Goal: Find specific page/section: Find specific page/section

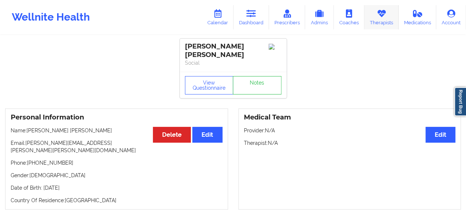
click at [377, 17] on icon at bounding box center [381, 14] width 10 height 8
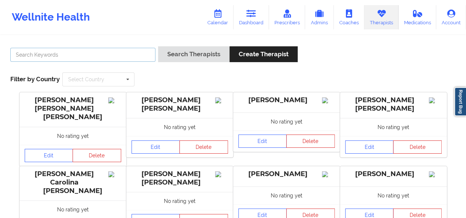
click at [104, 52] on input "text" at bounding box center [82, 55] width 145 height 14
click at [158, 46] on button "Search Therapists" at bounding box center [193, 54] width 71 height 16
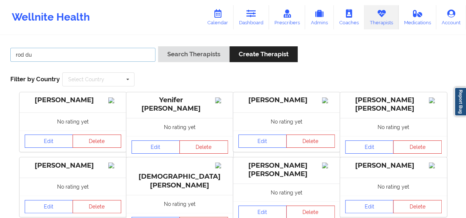
click at [158, 46] on button "Search Therapists" at bounding box center [193, 54] width 71 height 16
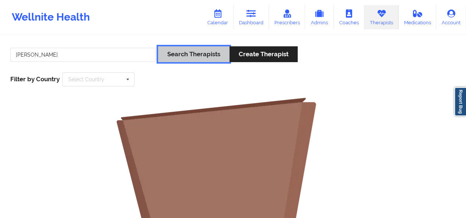
click at [169, 53] on button "Search Therapists" at bounding box center [193, 54] width 71 height 16
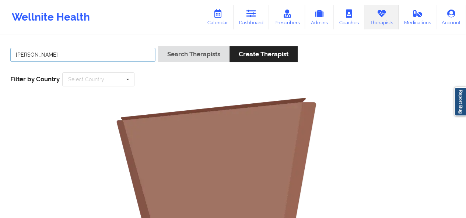
click at [58, 59] on input "[PERSON_NAME]" at bounding box center [82, 55] width 145 height 14
type input "[PERSON_NAME]"
click at [158, 46] on button "Search Therapists" at bounding box center [193, 54] width 71 height 16
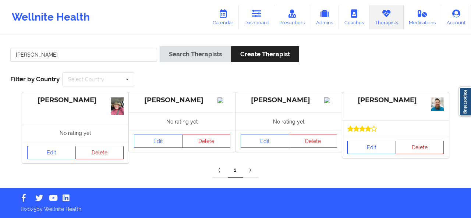
click at [367, 151] on link "Edit" at bounding box center [372, 147] width 49 height 13
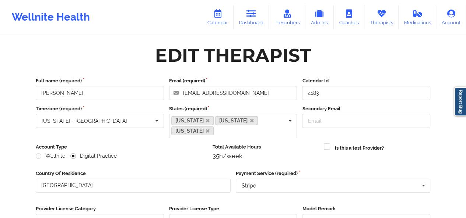
scroll to position [111, 0]
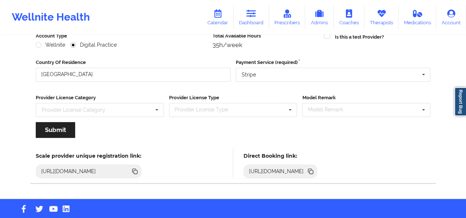
click at [313, 171] on icon at bounding box center [311, 173] width 4 height 4
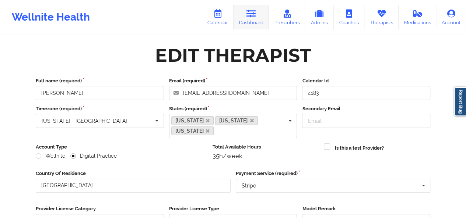
click at [243, 21] on link "Dashboard" at bounding box center [250, 17] width 35 height 24
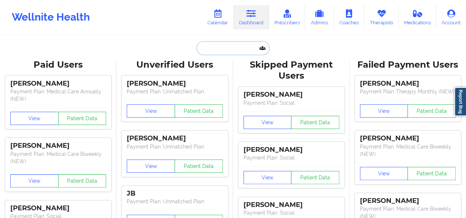
click at [208, 47] on input "text" at bounding box center [232, 48] width 73 height 14
paste input "[EMAIL_ADDRESS][DOMAIN_NAME]"
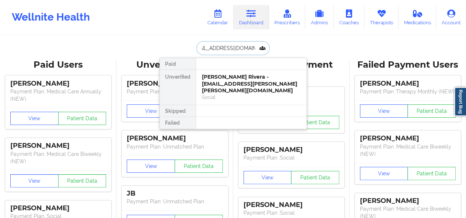
type input "[EMAIL_ADDRESS][DOMAIN_NAME]"
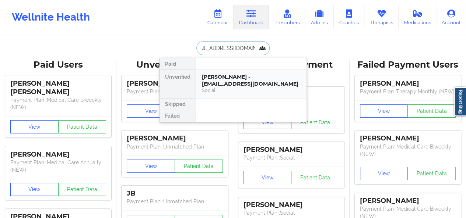
click at [229, 81] on div "[PERSON_NAME] - [EMAIL_ADDRESS][DOMAIN_NAME]" at bounding box center [251, 81] width 99 height 14
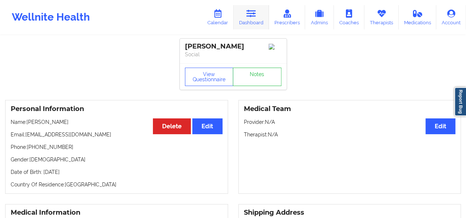
click at [255, 7] on link "Dashboard" at bounding box center [250, 17] width 35 height 24
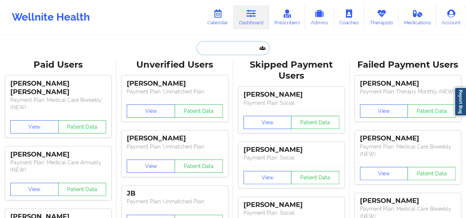
click at [204, 44] on input "text" at bounding box center [232, 48] width 73 height 14
paste input "[EMAIL_ADDRESS][DOMAIN_NAME]"
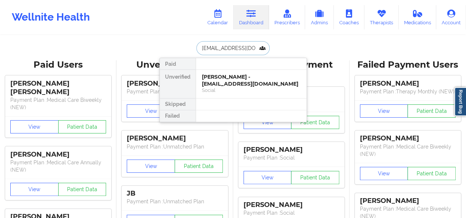
type input "[EMAIL_ADDRESS][DOMAIN_NAME]"
click at [235, 77] on div "[PERSON_NAME] Best - [EMAIL_ADDRESS][DOMAIN_NAME]" at bounding box center [251, 81] width 99 height 14
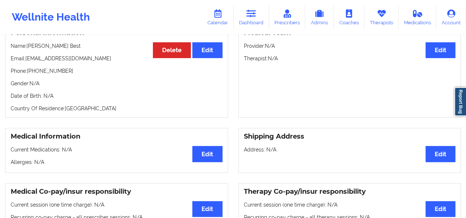
scroll to position [74, 0]
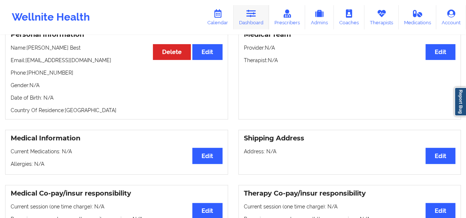
click at [249, 20] on link "Dashboard" at bounding box center [250, 17] width 35 height 24
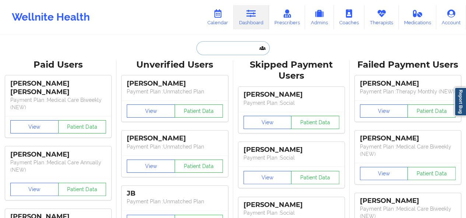
click at [209, 52] on input "text" at bounding box center [232, 48] width 73 height 14
paste input "[EMAIL_ADDRESS][DOMAIN_NAME]"
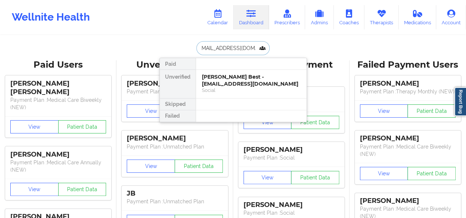
type input "[EMAIL_ADDRESS][DOMAIN_NAME]"
click at [212, 82] on div "[PERSON_NAME] - [EMAIL_ADDRESS][DOMAIN_NAME]" at bounding box center [251, 81] width 99 height 14
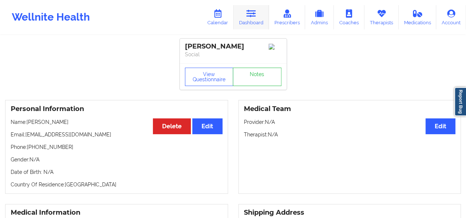
click at [253, 17] on icon at bounding box center [251, 14] width 10 height 8
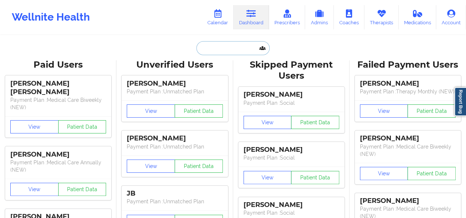
click at [206, 49] on input "text" at bounding box center [232, 48] width 73 height 14
paste input "[EMAIL_ADDRESS][DOMAIN_NAME]"
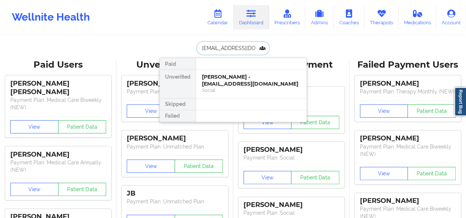
type input "[EMAIL_ADDRESS][DOMAIN_NAME]"
click at [217, 78] on div "[PERSON_NAME] - [EMAIL_ADDRESS][DOMAIN_NAME]" at bounding box center [251, 81] width 99 height 14
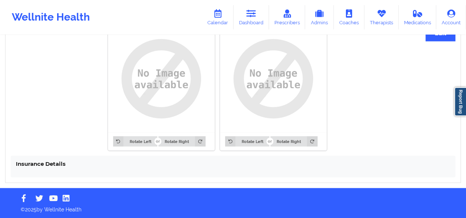
scroll to position [108, 0]
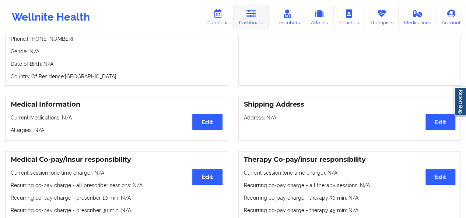
click at [253, 18] on link "Dashboard" at bounding box center [250, 17] width 35 height 24
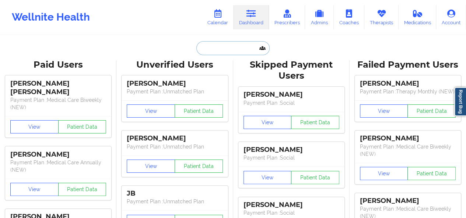
click at [219, 47] on input "text" at bounding box center [232, 48] width 73 height 14
paste input "[EMAIL_ADDRESS][DOMAIN_NAME]"
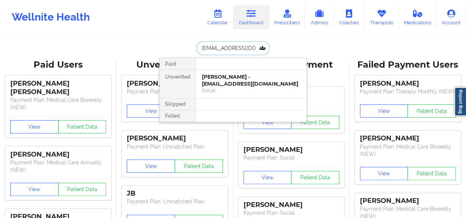
type input "[EMAIL_ADDRESS][DOMAIN_NAME]"
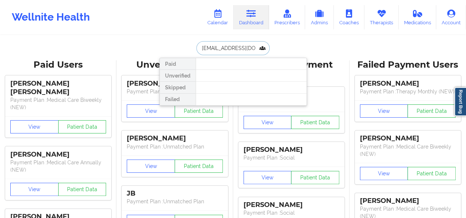
click at [201, 48] on input "[EMAIL_ADDRESS][DOMAIN_NAME]" at bounding box center [232, 48] width 73 height 14
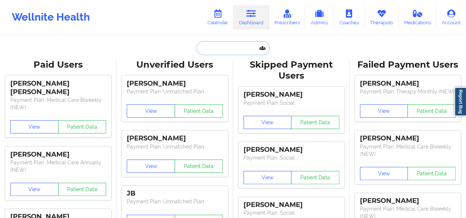
paste input "[EMAIL_ADDRESS][DOMAIN_NAME]"
type input "[EMAIL_ADDRESS][DOMAIN_NAME]"
